Goal: Task Accomplishment & Management: Complete application form

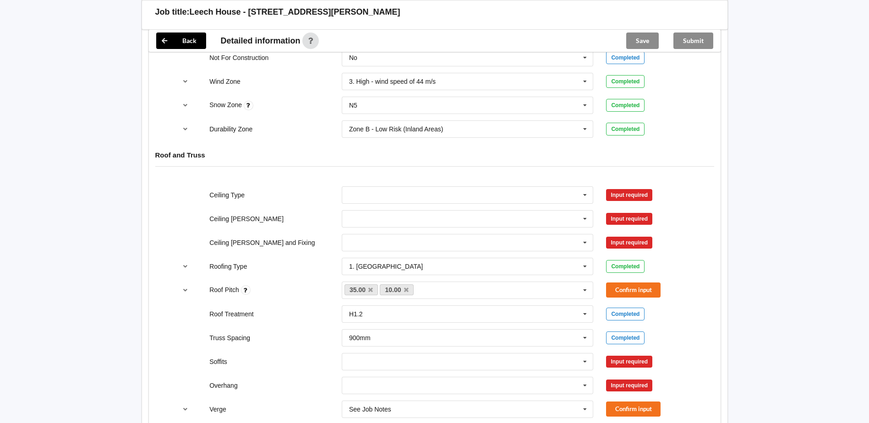
scroll to position [504, 0]
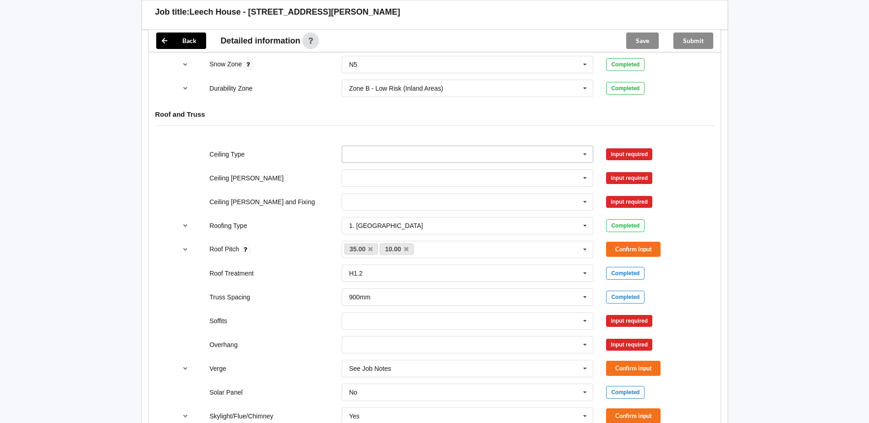
click at [588, 146] on icon at bounding box center [585, 154] width 14 height 17
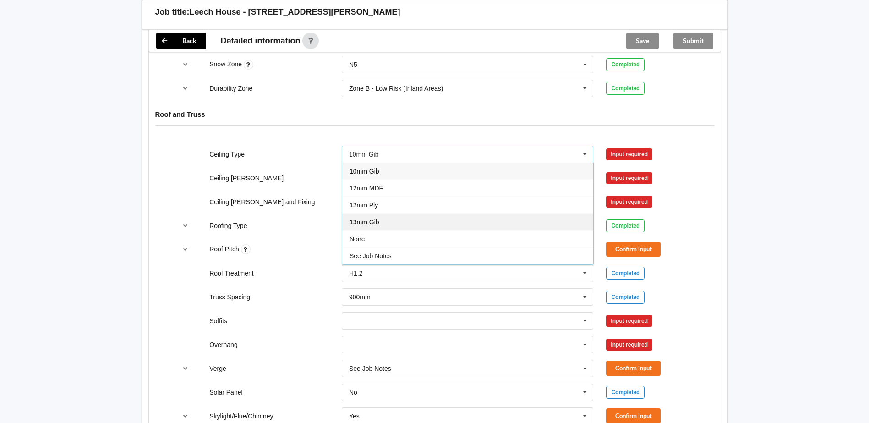
click at [404, 214] on div "13mm Gib" at bounding box center [467, 221] width 251 height 17
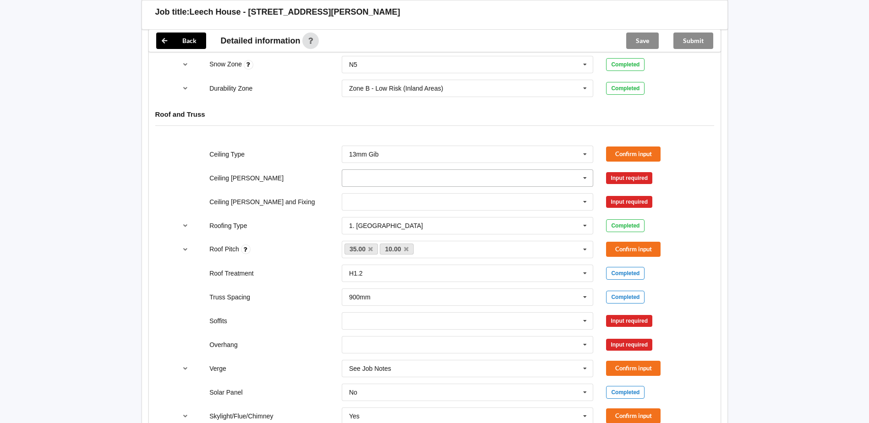
click at [585, 170] on icon at bounding box center [585, 178] width 14 height 17
drag, startPoint x: 388, startPoint y: 221, endPoint x: 478, endPoint y: 186, distance: 96.9
click at [388, 220] on div "600mm" at bounding box center [467, 228] width 251 height 17
drag, startPoint x: 555, startPoint y: 193, endPoint x: 458, endPoint y: 207, distance: 98.5
click at [544, 199] on input "text" at bounding box center [468, 202] width 251 height 16
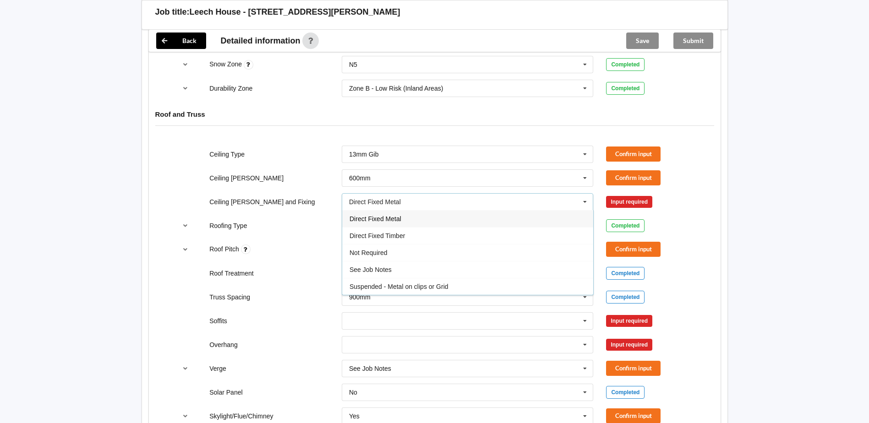
drag, startPoint x: 413, startPoint y: 212, endPoint x: 438, endPoint y: 210, distance: 25.8
click at [414, 212] on div "Direct Fixed Metal" at bounding box center [467, 218] width 251 height 17
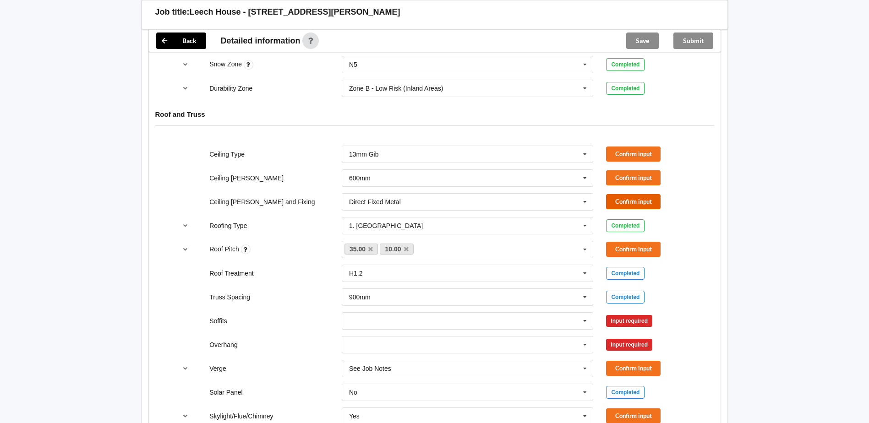
click at [646, 194] on button "Confirm input" at bounding box center [633, 201] width 55 height 15
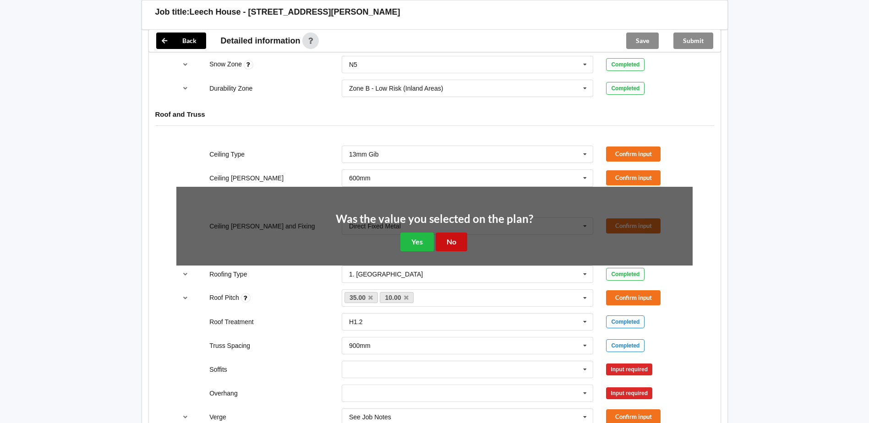
drag, startPoint x: 459, startPoint y: 235, endPoint x: 599, endPoint y: 196, distance: 146.1
click at [460, 235] on button "No" at bounding box center [452, 242] width 32 height 19
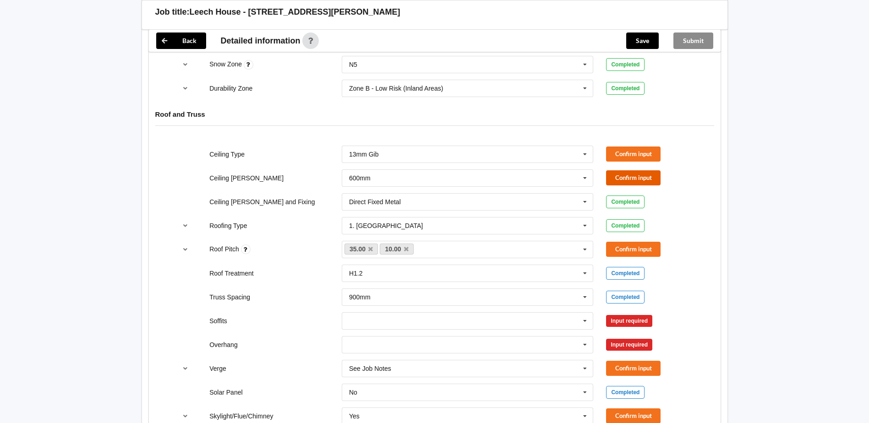
click at [643, 174] on button "Confirm input" at bounding box center [633, 177] width 55 height 15
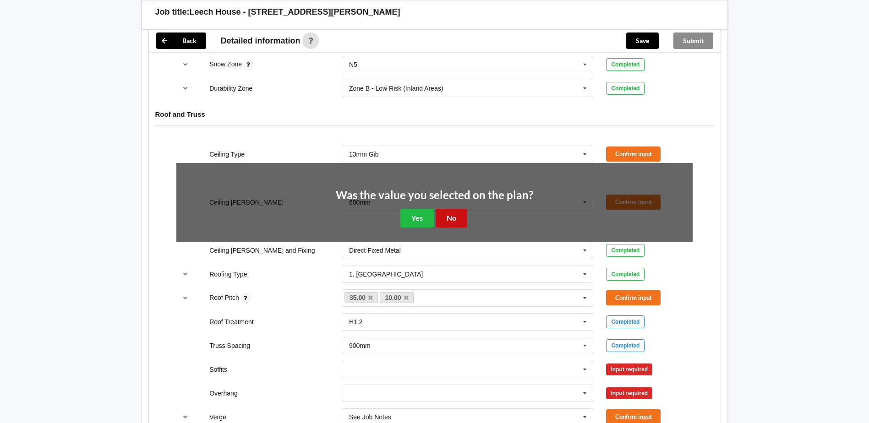
click at [455, 213] on button "No" at bounding box center [452, 218] width 32 height 19
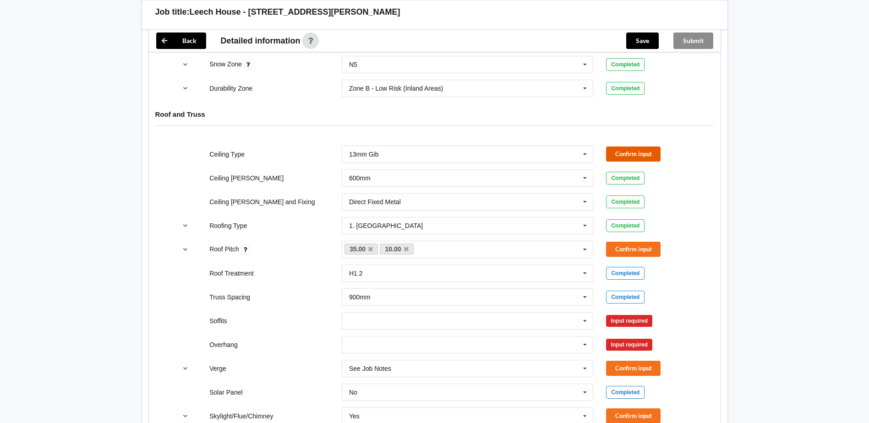
click at [631, 147] on button "Confirm input" at bounding box center [633, 154] width 55 height 15
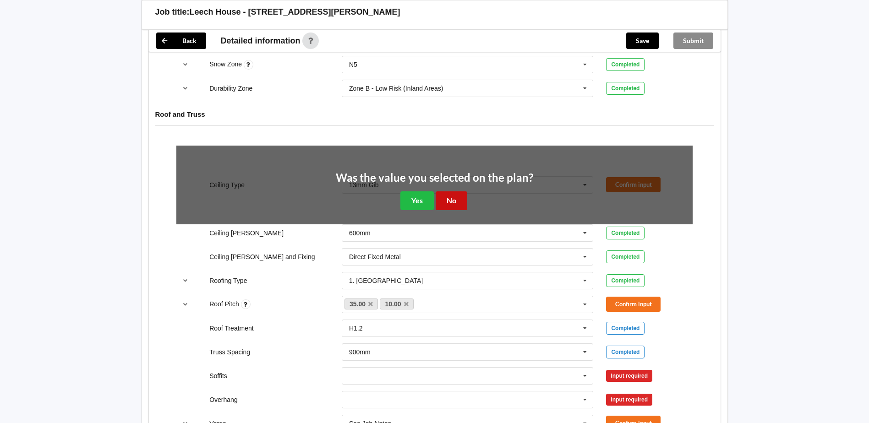
click at [452, 196] on button "No" at bounding box center [452, 201] width 32 height 19
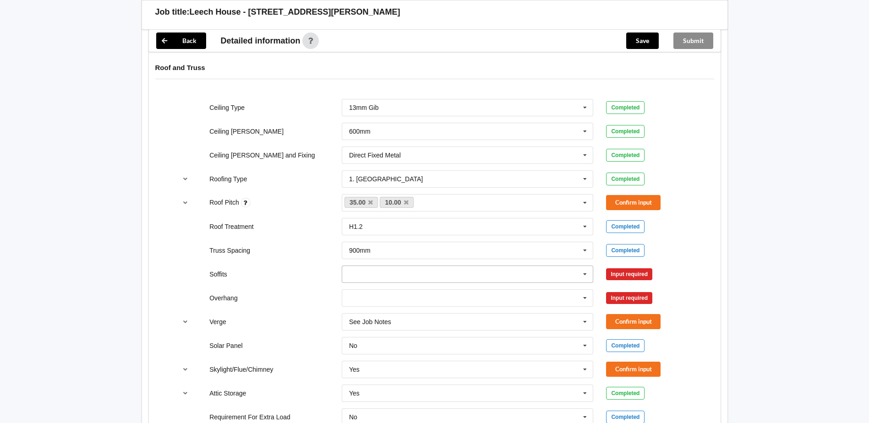
scroll to position [596, 0]
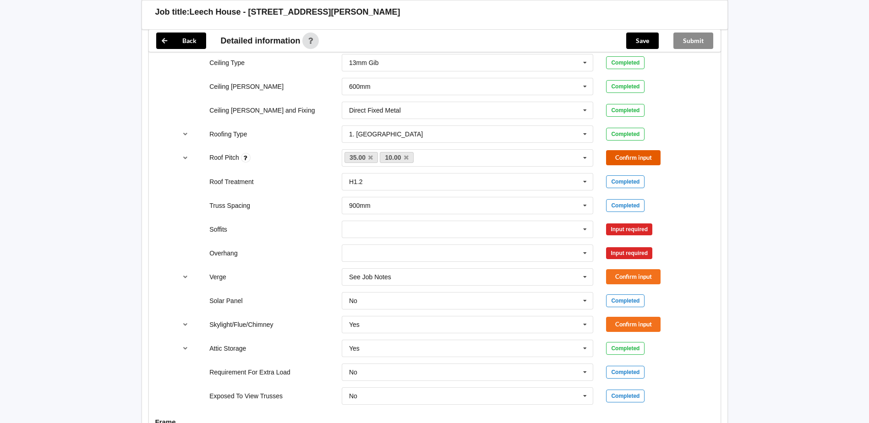
click at [625, 150] on button "Confirm input" at bounding box center [633, 157] width 55 height 15
click at [585, 226] on icon at bounding box center [585, 229] width 14 height 17
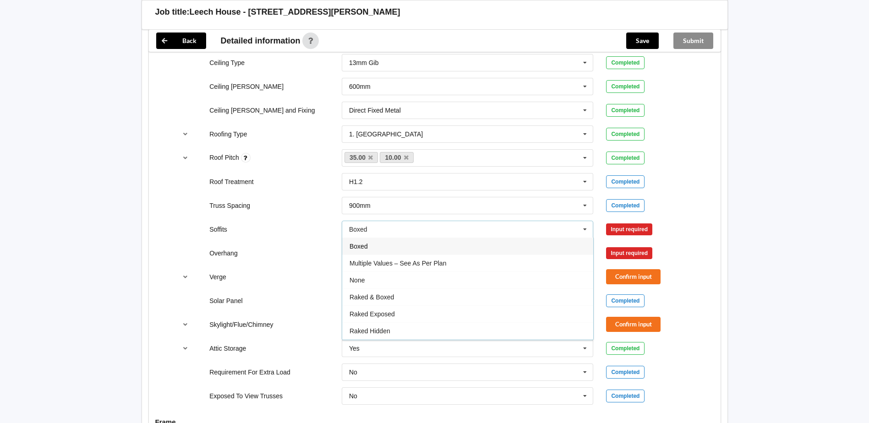
click at [403, 239] on div "Boxed" at bounding box center [467, 246] width 251 height 17
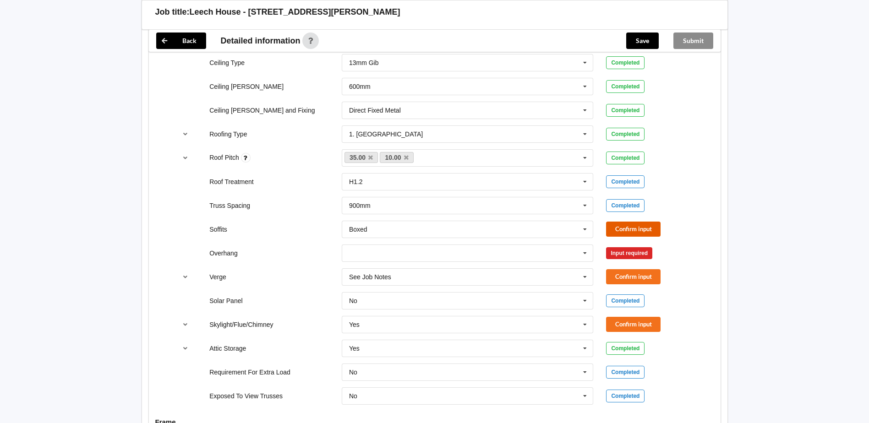
click at [641, 222] on button "Confirm input" at bounding box center [633, 229] width 55 height 15
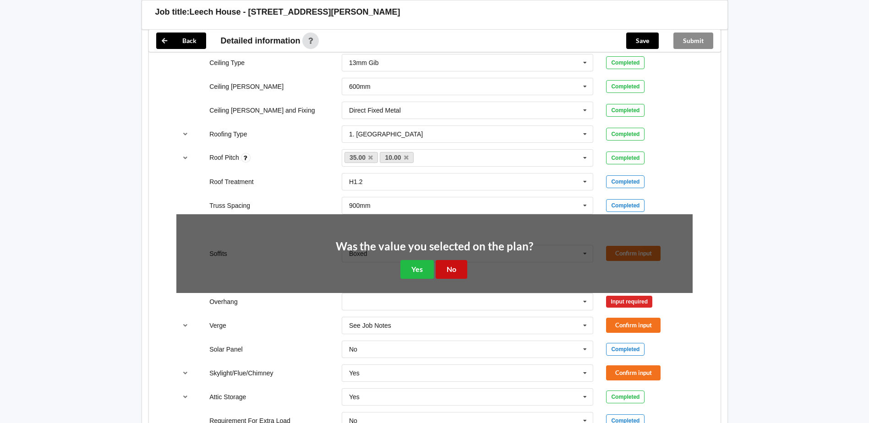
click at [455, 263] on button "No" at bounding box center [452, 269] width 32 height 19
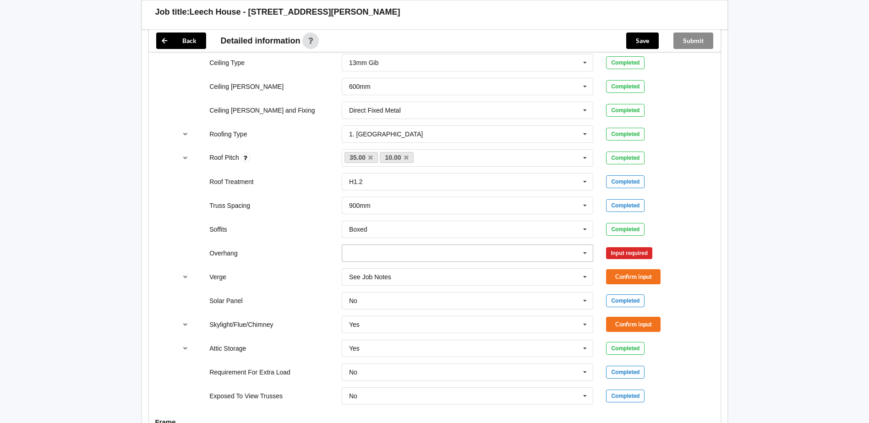
drag, startPoint x: 556, startPoint y: 241, endPoint x: 510, endPoint y: 270, distance: 54.6
click at [557, 245] on input "text" at bounding box center [468, 253] width 251 height 16
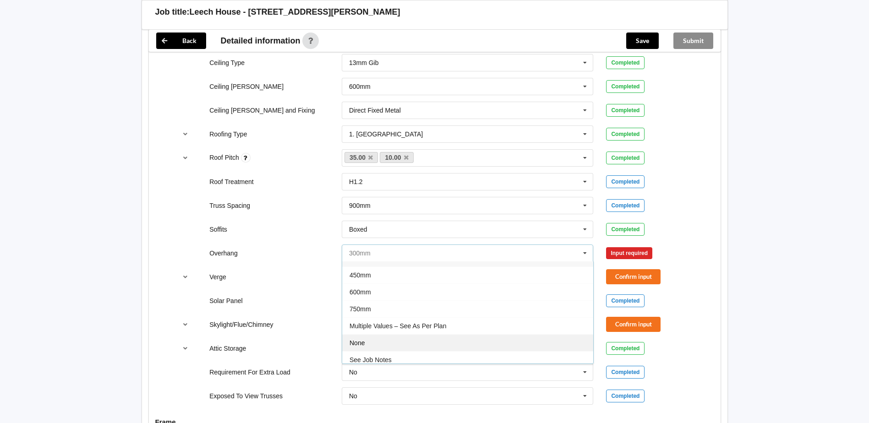
scroll to position [16, 0]
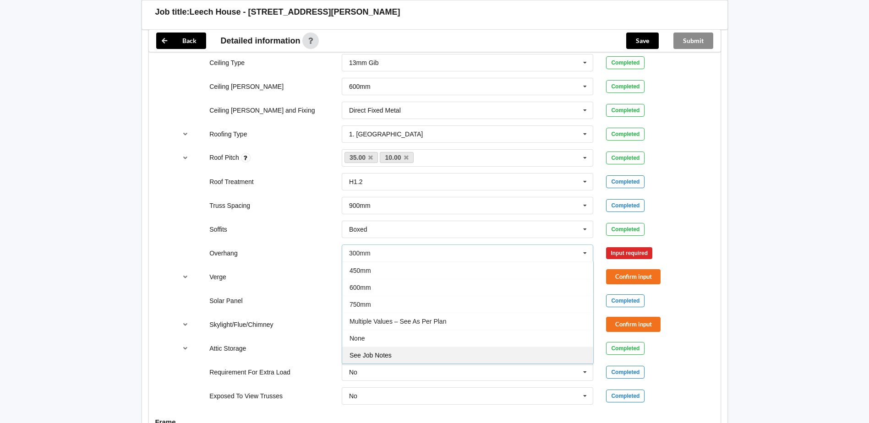
click at [422, 347] on div "See Job Notes" at bounding box center [467, 355] width 251 height 17
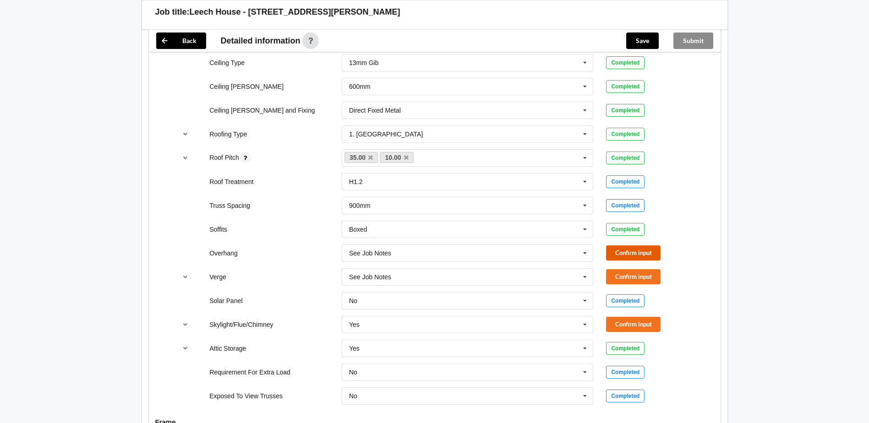
click at [623, 246] on button "Confirm input" at bounding box center [633, 253] width 55 height 15
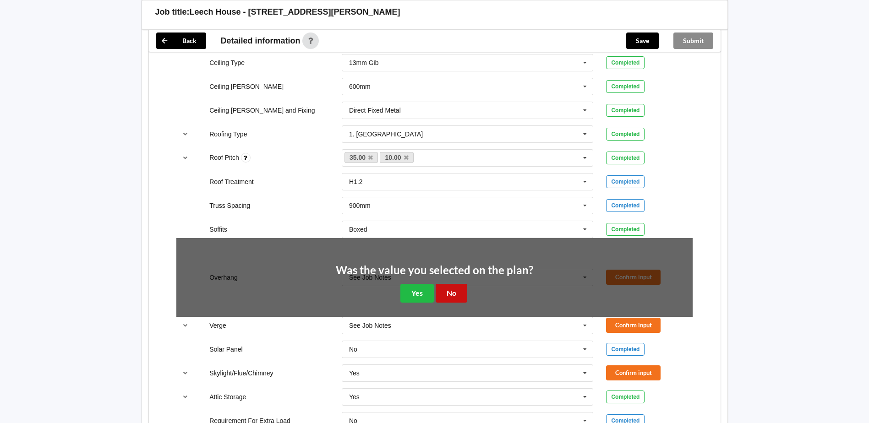
drag, startPoint x: 455, startPoint y: 283, endPoint x: 652, endPoint y: 255, distance: 198.5
click at [460, 284] on button "No" at bounding box center [452, 293] width 32 height 19
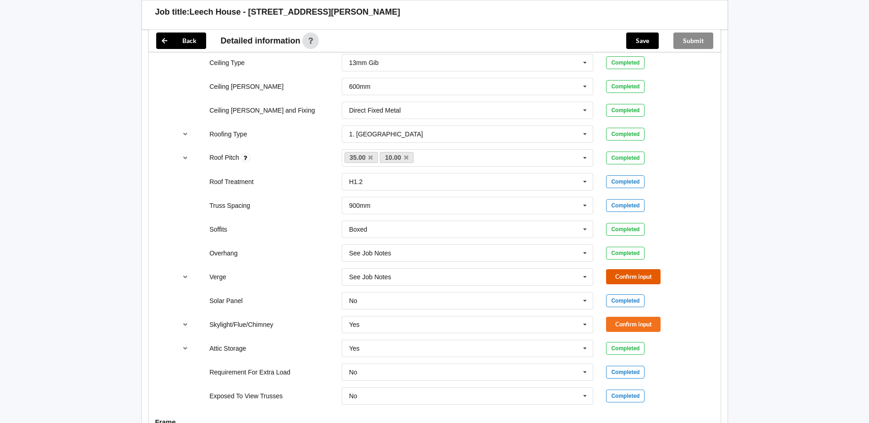
click at [628, 269] on button "Confirm input" at bounding box center [633, 276] width 55 height 15
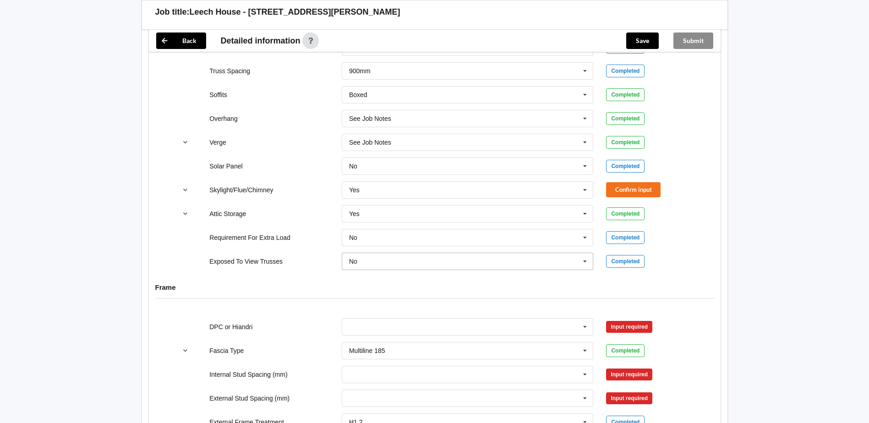
scroll to position [733, 0]
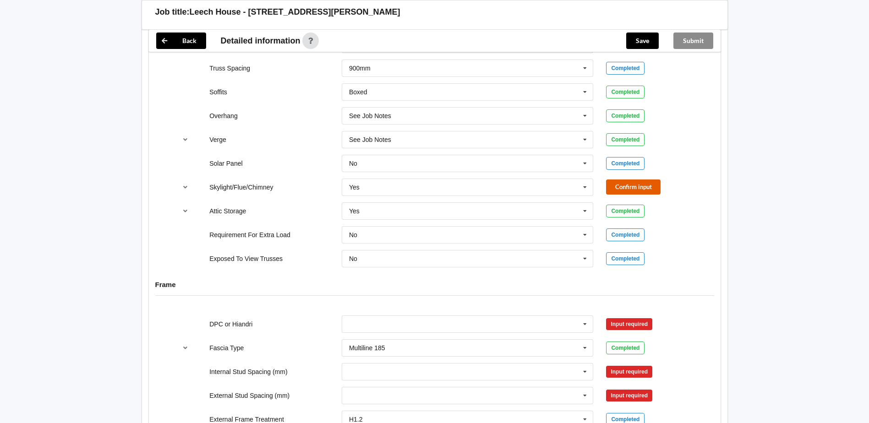
click at [642, 180] on button "Confirm input" at bounding box center [633, 187] width 55 height 15
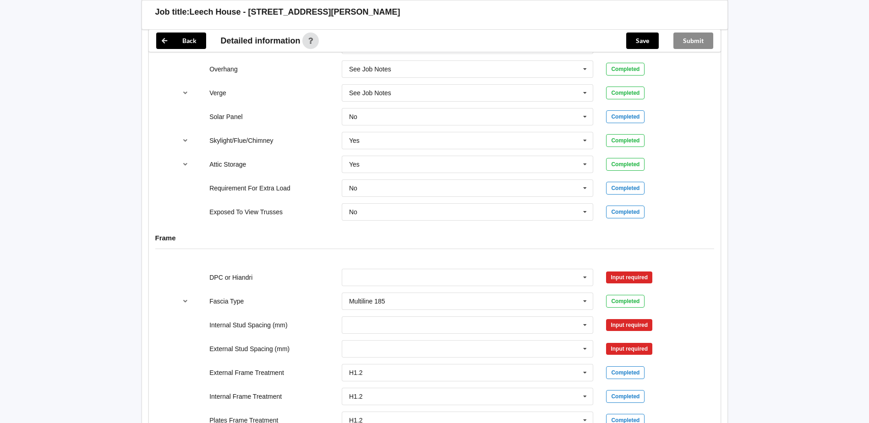
scroll to position [825, 0]
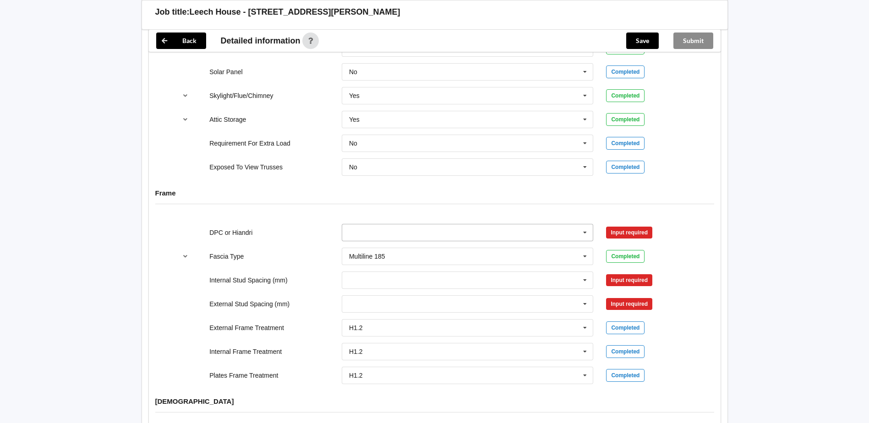
click at [587, 224] on icon at bounding box center [585, 232] width 14 height 17
click at [405, 244] on div "DPC Fitted" at bounding box center [467, 249] width 251 height 17
click at [624, 230] on button "Confirm input" at bounding box center [633, 232] width 55 height 15
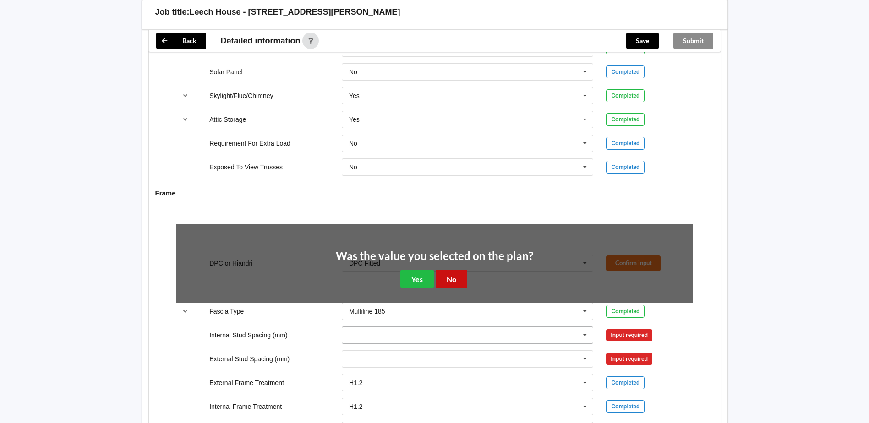
click at [442, 271] on button "No" at bounding box center [452, 279] width 32 height 19
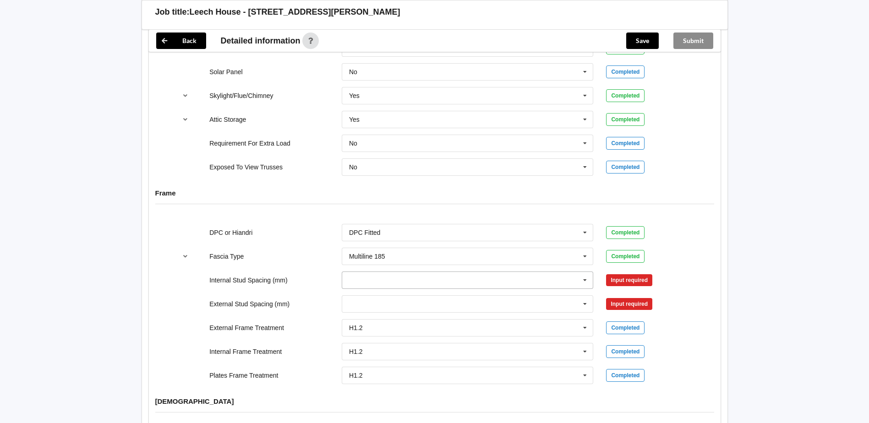
click at [446, 274] on input "text" at bounding box center [468, 280] width 251 height 16
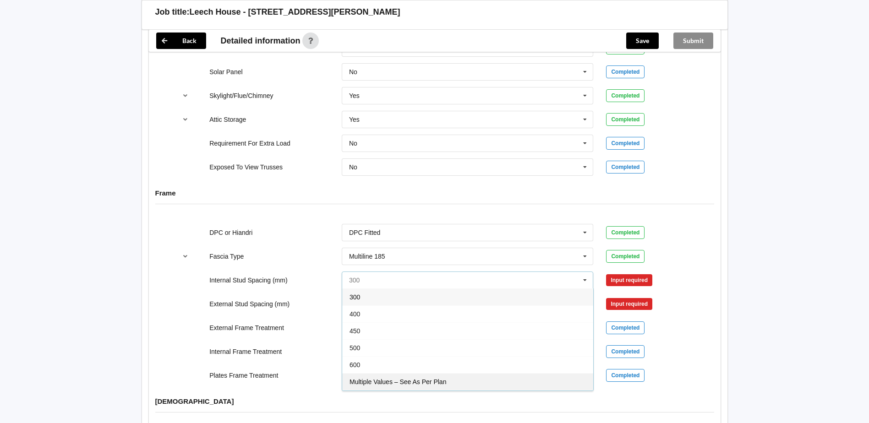
scroll to position [33, 0]
click at [405, 374] on div "See Job Notes" at bounding box center [467, 382] width 251 height 17
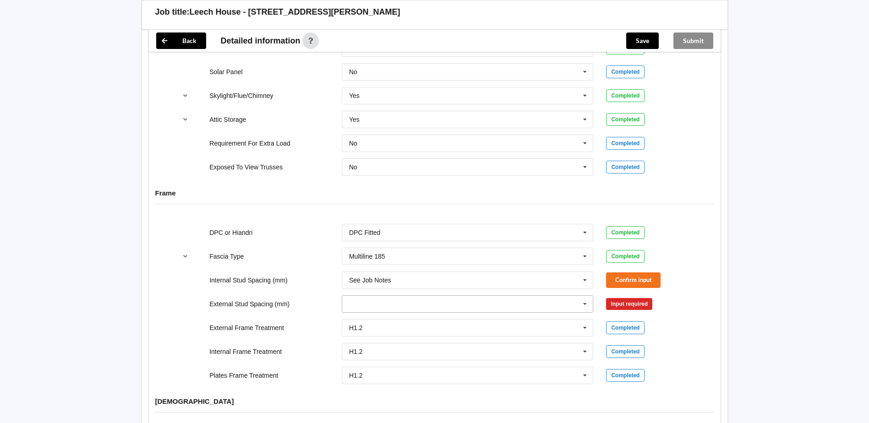
click at [547, 297] on input "text" at bounding box center [468, 304] width 251 height 16
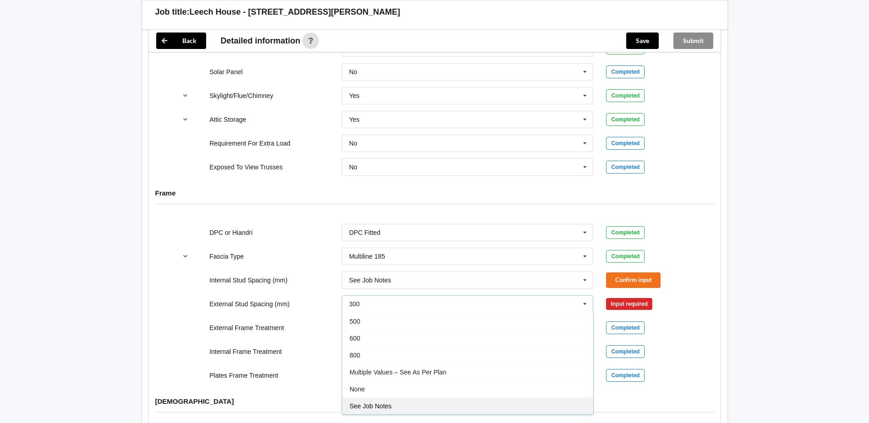
drag, startPoint x: 412, startPoint y: 395, endPoint x: 520, endPoint y: 352, distance: 115.5
click at [414, 398] on div "See Job Notes" at bounding box center [467, 406] width 251 height 17
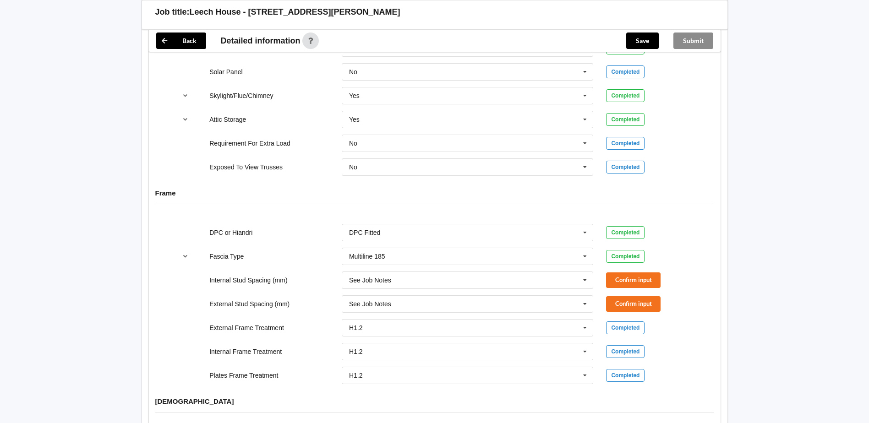
click at [621, 265] on div "Internal Stud Spacing (mm) See Job Notes 300 400 450 500 600 Multiple Values – …" at bounding box center [434, 280] width 529 height 30
click at [617, 274] on button "Confirm input" at bounding box center [633, 280] width 55 height 15
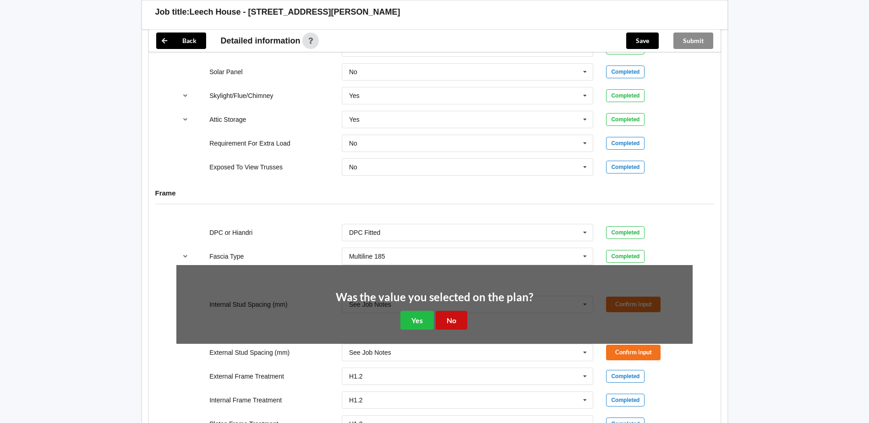
drag, startPoint x: 460, startPoint y: 308, endPoint x: 508, endPoint y: 308, distance: 48.6
click at [461, 311] on button "No" at bounding box center [452, 320] width 32 height 19
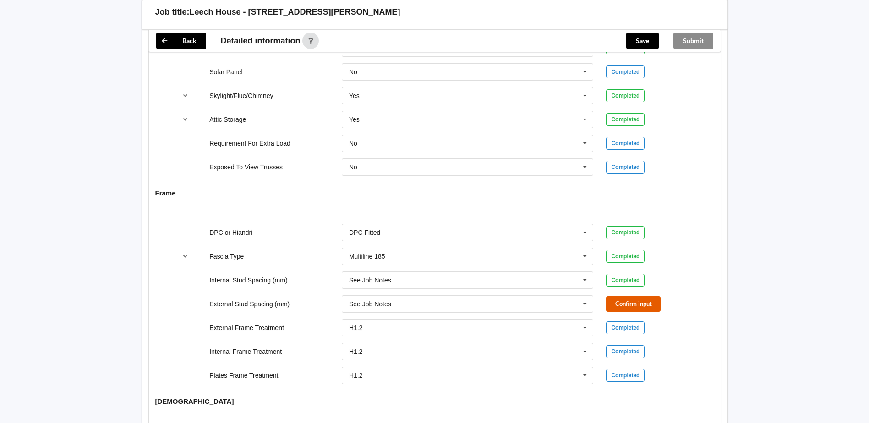
click at [627, 298] on button "Confirm input" at bounding box center [633, 303] width 55 height 15
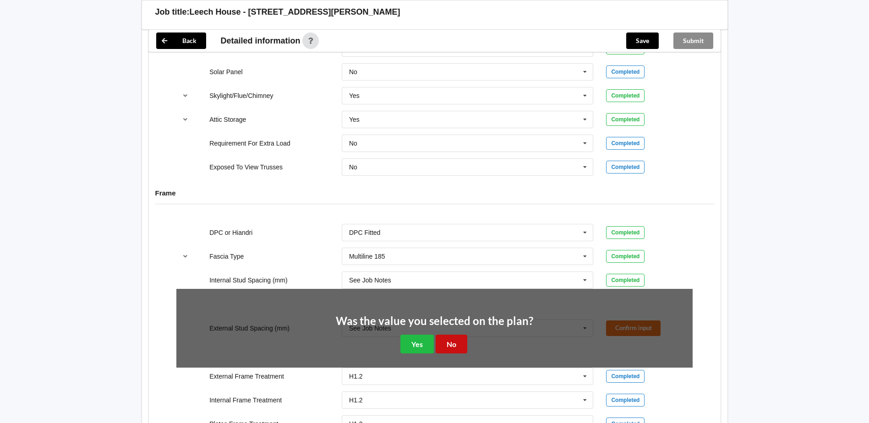
click at [454, 335] on button "No" at bounding box center [452, 344] width 32 height 19
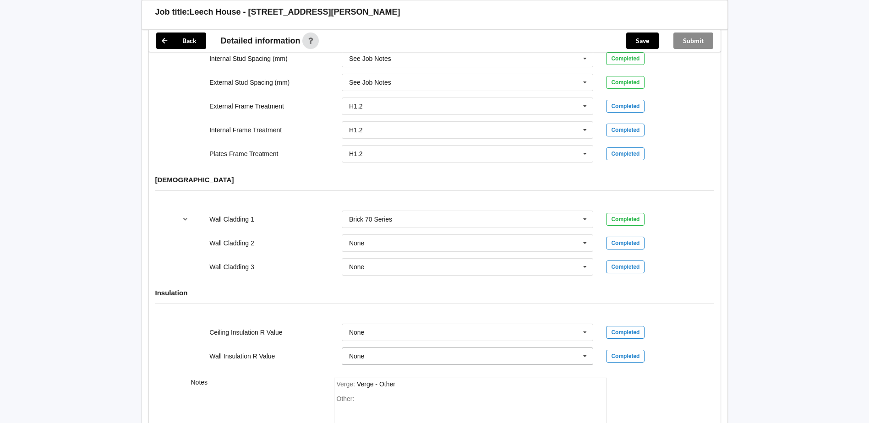
scroll to position [1142, 0]
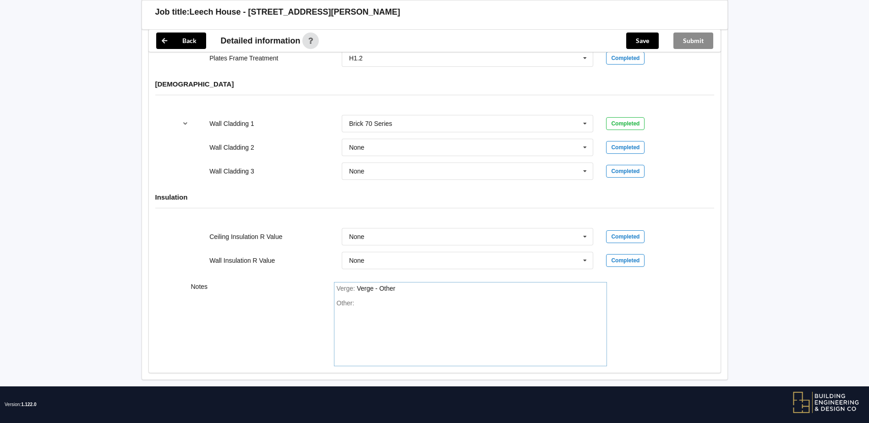
drag, startPoint x: 387, startPoint y: 291, endPoint x: 431, endPoint y: 304, distance: 45.8
click at [388, 300] on div "Other:" at bounding box center [471, 332] width 268 height 64
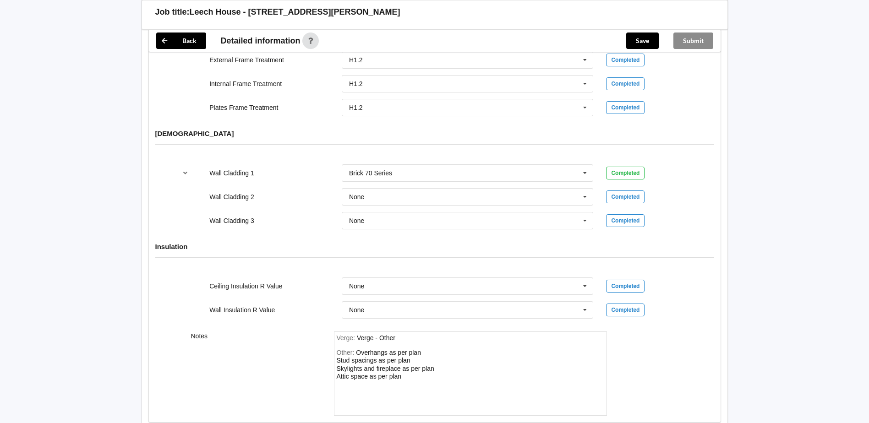
scroll to position [1096, 0]
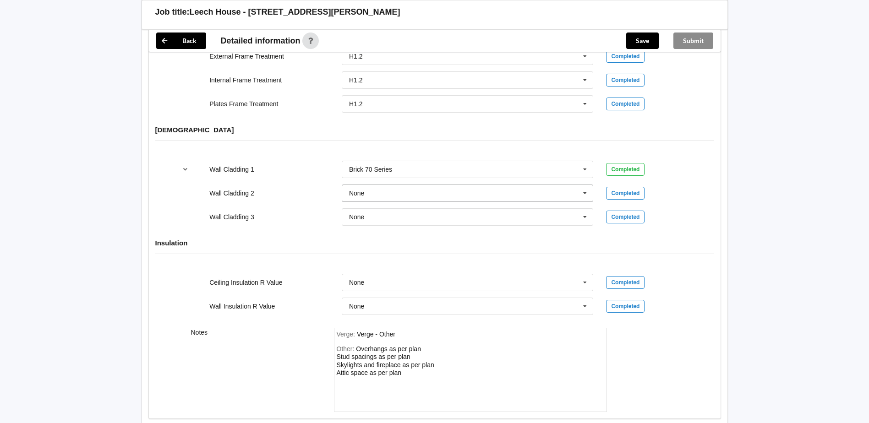
click at [389, 189] on input "text" at bounding box center [468, 193] width 251 height 16
click at [429, 273] on div "Vertical Shiplap 135" at bounding box center [467, 278] width 251 height 17
click at [586, 186] on icon at bounding box center [585, 193] width 14 height 17
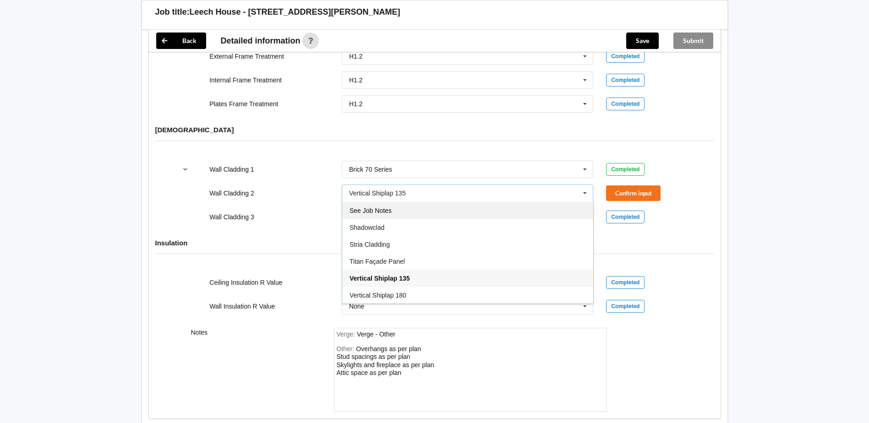
click at [411, 208] on div "See Job Notes" at bounding box center [467, 210] width 251 height 17
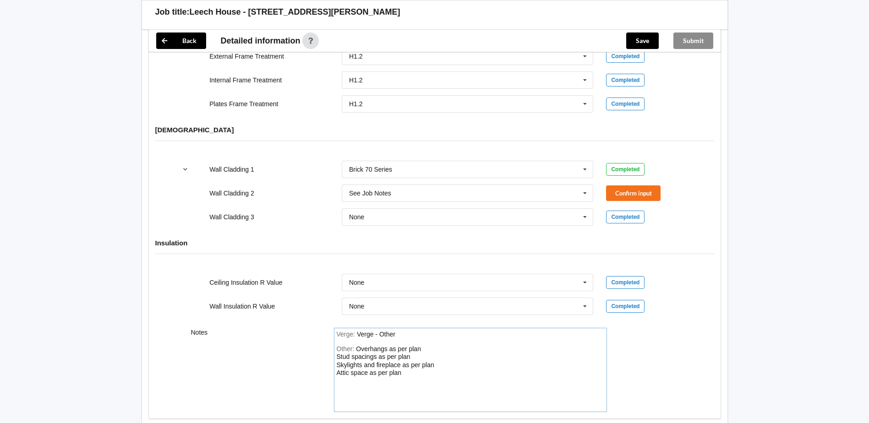
drag, startPoint x: 412, startPoint y: 368, endPoint x: 431, endPoint y: 372, distance: 19.1
click at [413, 368] on div "Other: Overhangs as per plan Stud spacings as per plan Skylights and fireplace …" at bounding box center [471, 377] width 268 height 64
click at [588, 211] on icon at bounding box center [585, 217] width 14 height 17
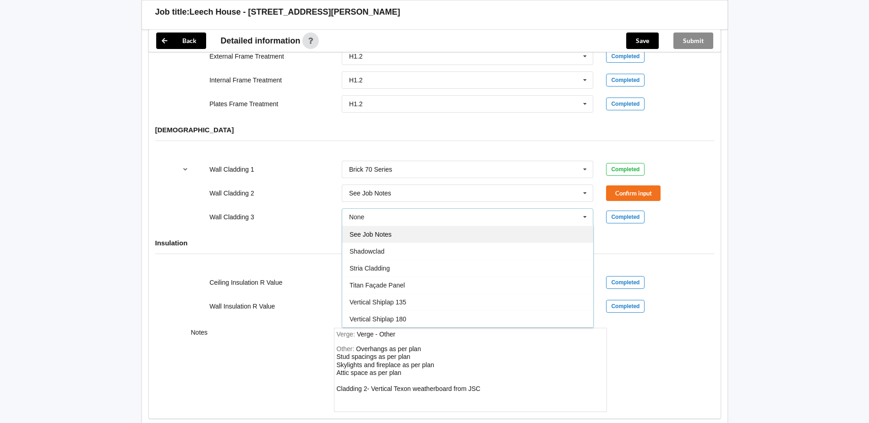
drag, startPoint x: 412, startPoint y: 228, endPoint x: 417, endPoint y: 227, distance: 5.1
click at [412, 227] on div "See Job Notes" at bounding box center [467, 234] width 251 height 17
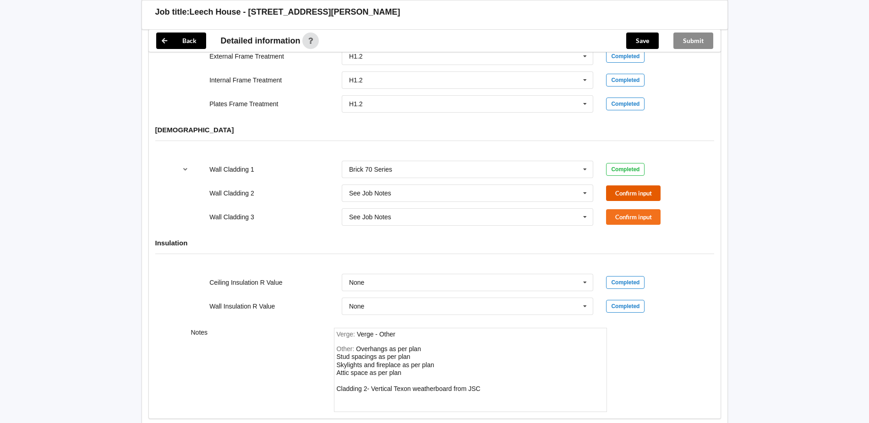
click at [621, 187] on button "Confirm input" at bounding box center [633, 193] width 55 height 15
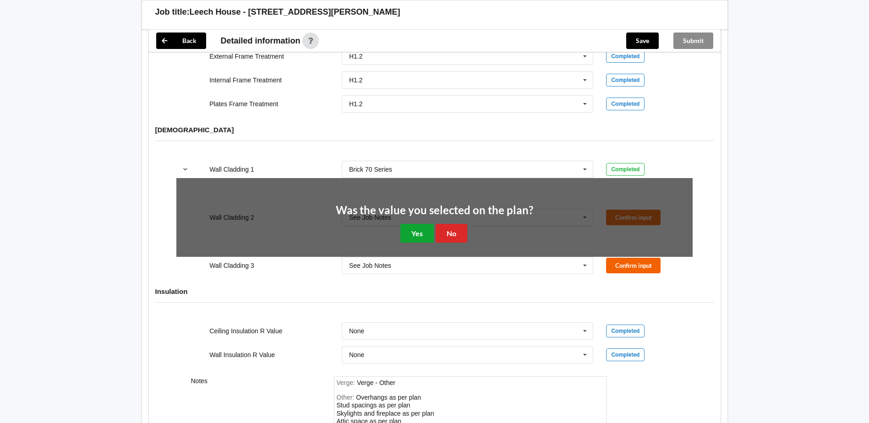
drag, startPoint x: 414, startPoint y: 227, endPoint x: 620, endPoint y: 203, distance: 208.1
click at [417, 226] on button "Yes" at bounding box center [416, 233] width 33 height 19
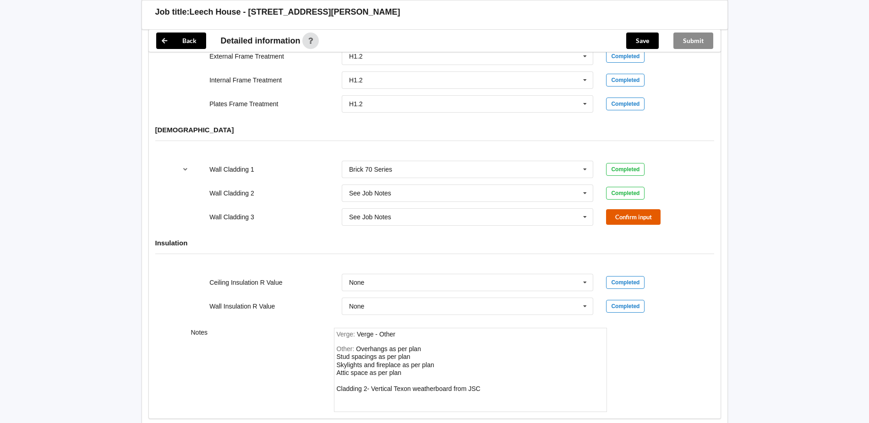
click at [635, 209] on button "Confirm input" at bounding box center [633, 216] width 55 height 15
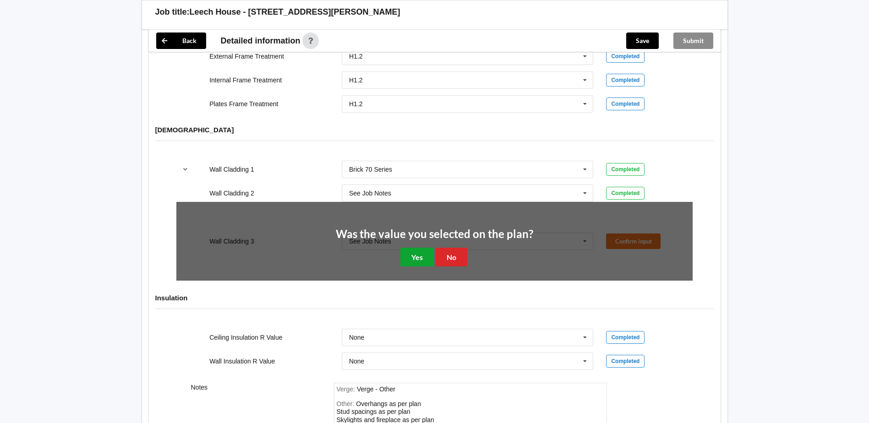
drag, startPoint x: 418, startPoint y: 244, endPoint x: 369, endPoint y: 379, distance: 143.8
click at [419, 248] on button "Yes" at bounding box center [416, 257] width 33 height 19
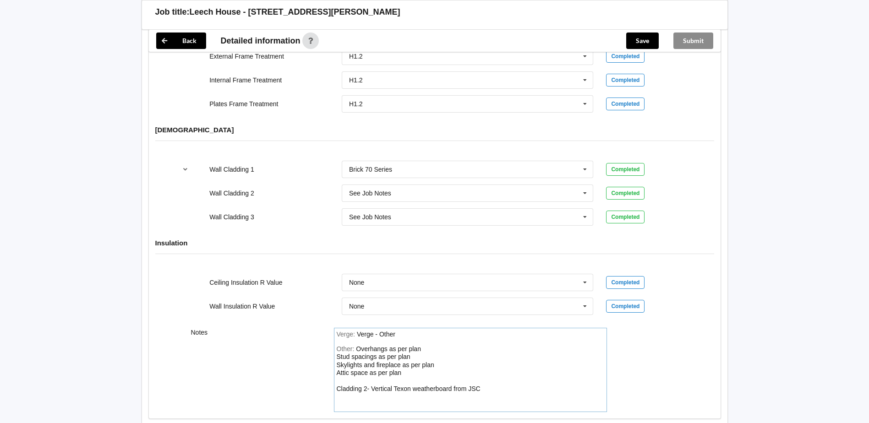
click at [488, 380] on div "Other: Overhangs as per plan Stud spacings as per plan Skylights and fireplace …" at bounding box center [471, 377] width 268 height 64
click at [646, 42] on button "Save" at bounding box center [642, 41] width 33 height 16
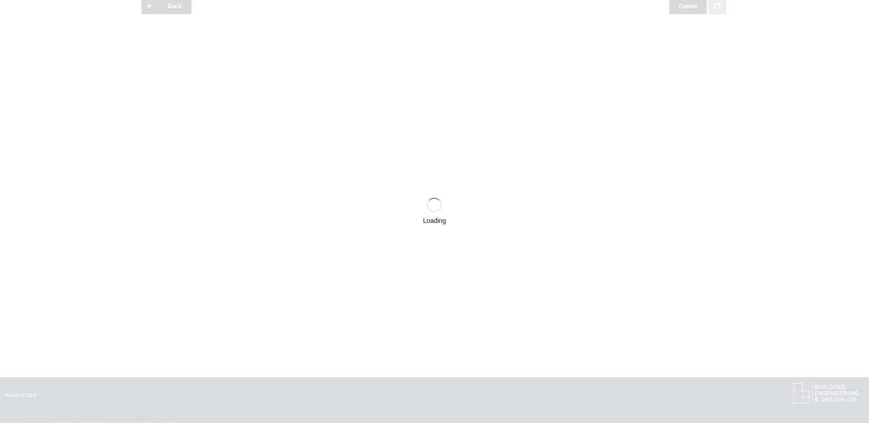
scroll to position [1096, 0]
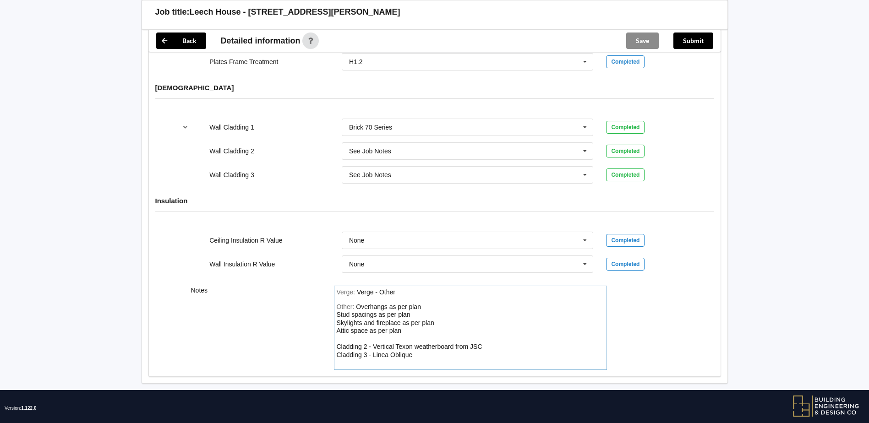
click at [417, 346] on div "Other: Overhangs as per plan Stud spacings as per plan Skylights and fireplace …" at bounding box center [471, 335] width 268 height 64
click at [630, 35] on button "Save" at bounding box center [642, 41] width 33 height 16
click at [696, 44] on button "Submit" at bounding box center [693, 41] width 40 height 16
